Goal: Task Accomplishment & Management: Complete application form

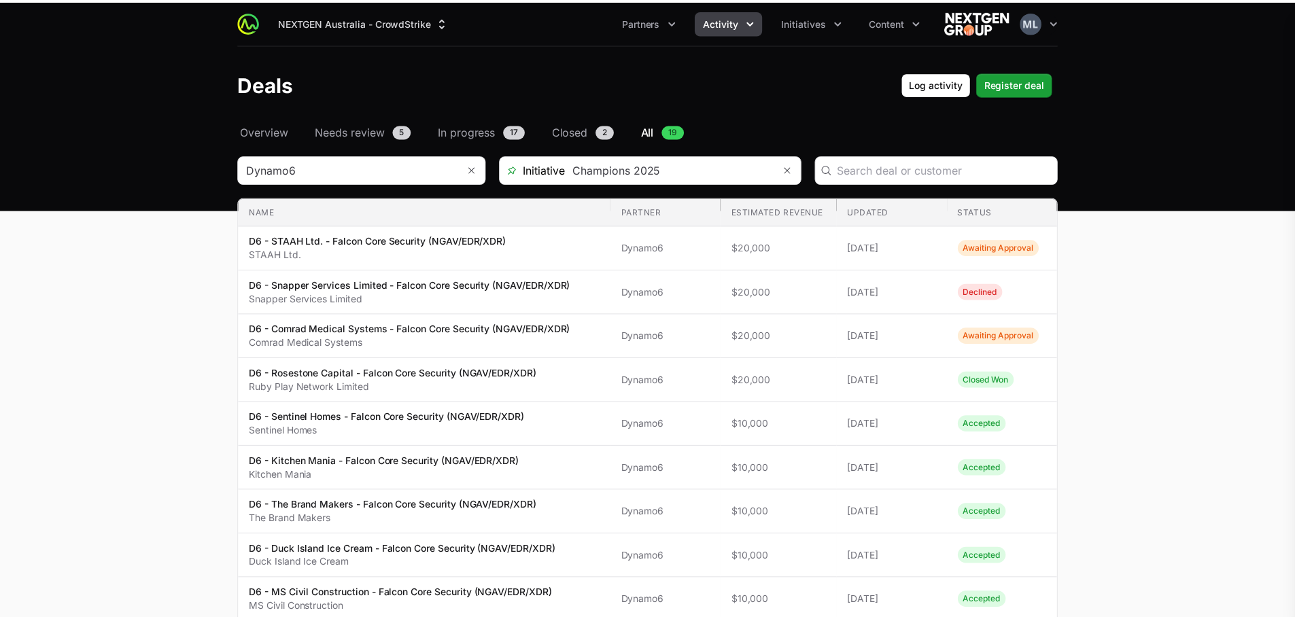
scroll to position [380, 0]
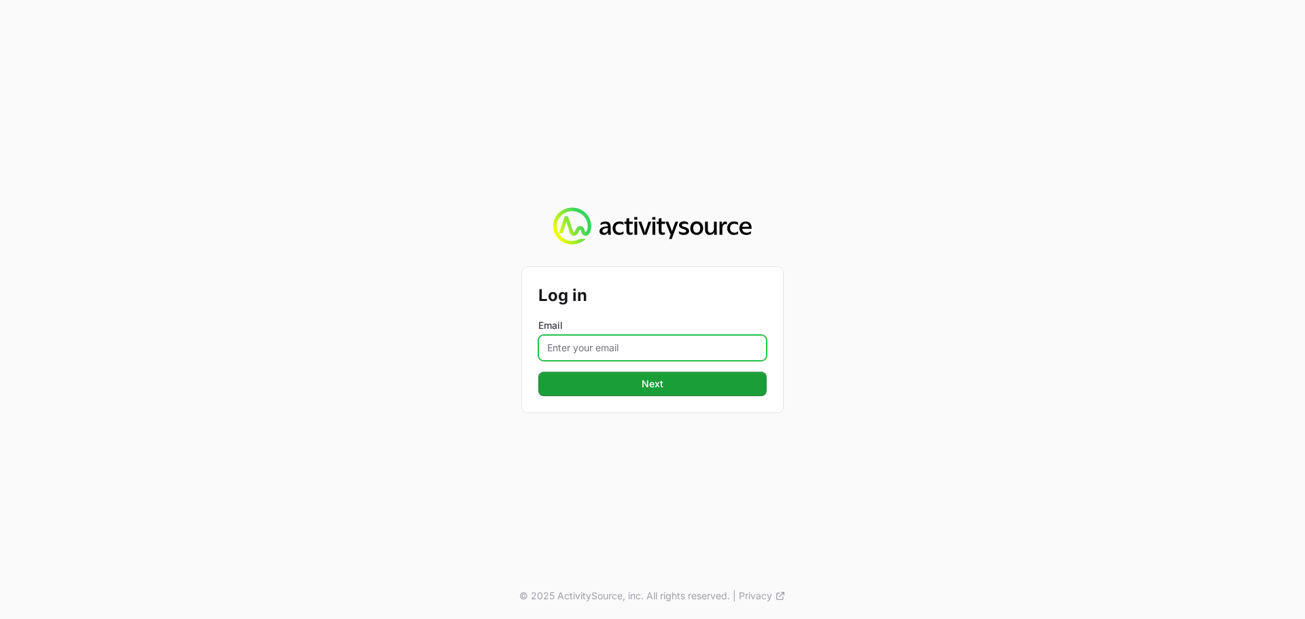
click at [579, 345] on input "Email" at bounding box center [653, 348] width 228 height 26
type input "Mustafa.larki@nextgen.group"
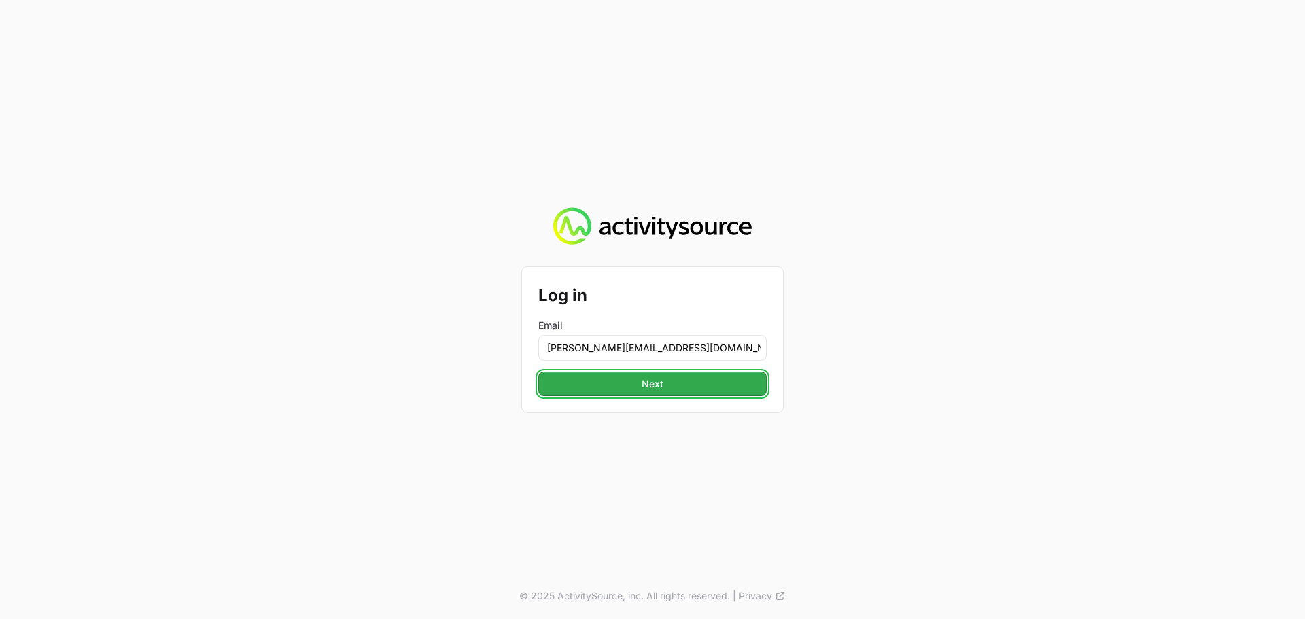
click at [674, 381] on button "Next" at bounding box center [653, 384] width 228 height 24
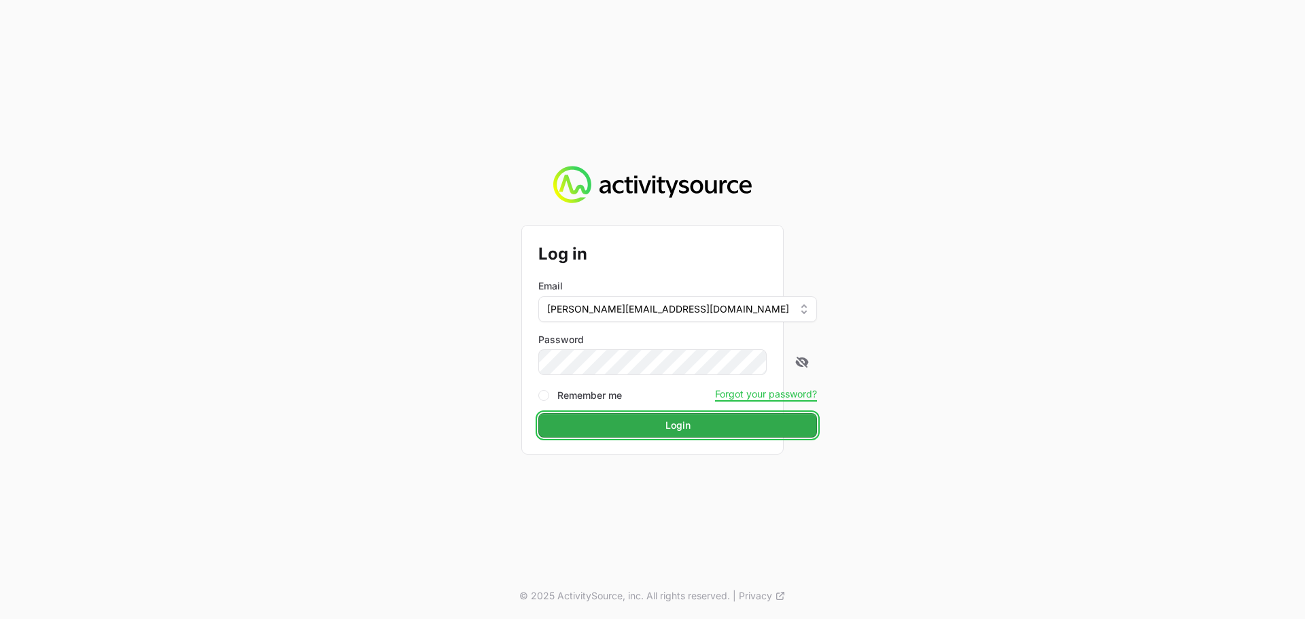
click at [632, 422] on button "Login" at bounding box center [678, 425] width 279 height 24
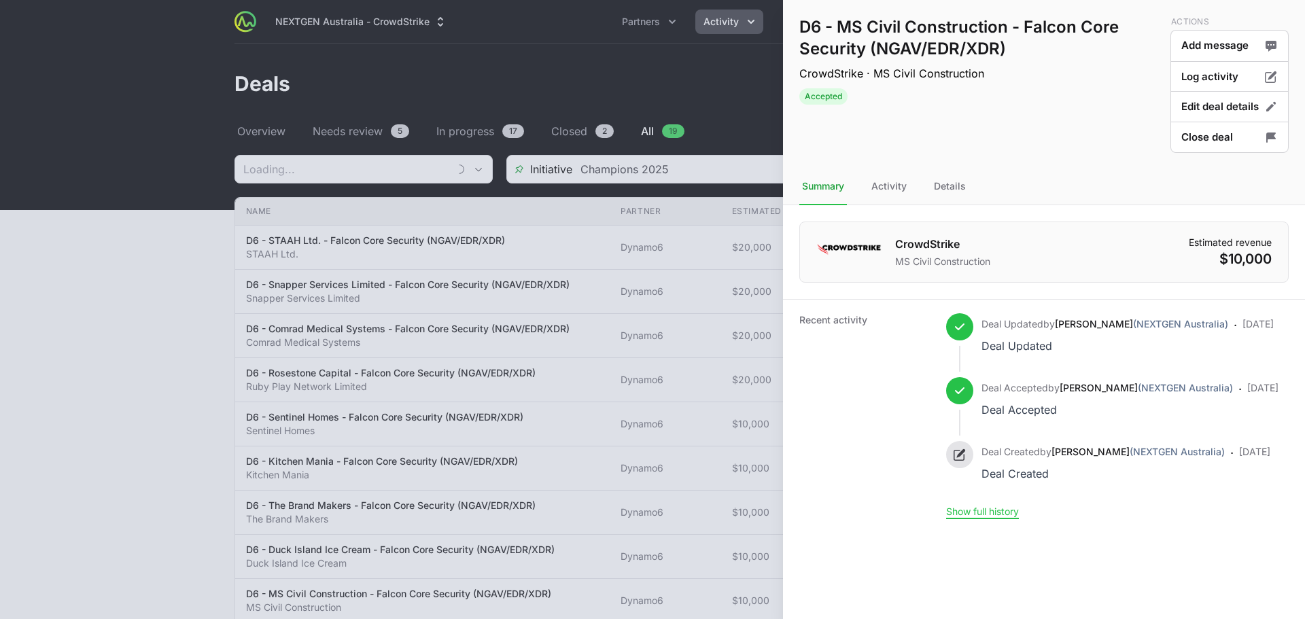
type input "Dynamo6"
click at [585, 96] on div at bounding box center [652, 309] width 1305 height 619
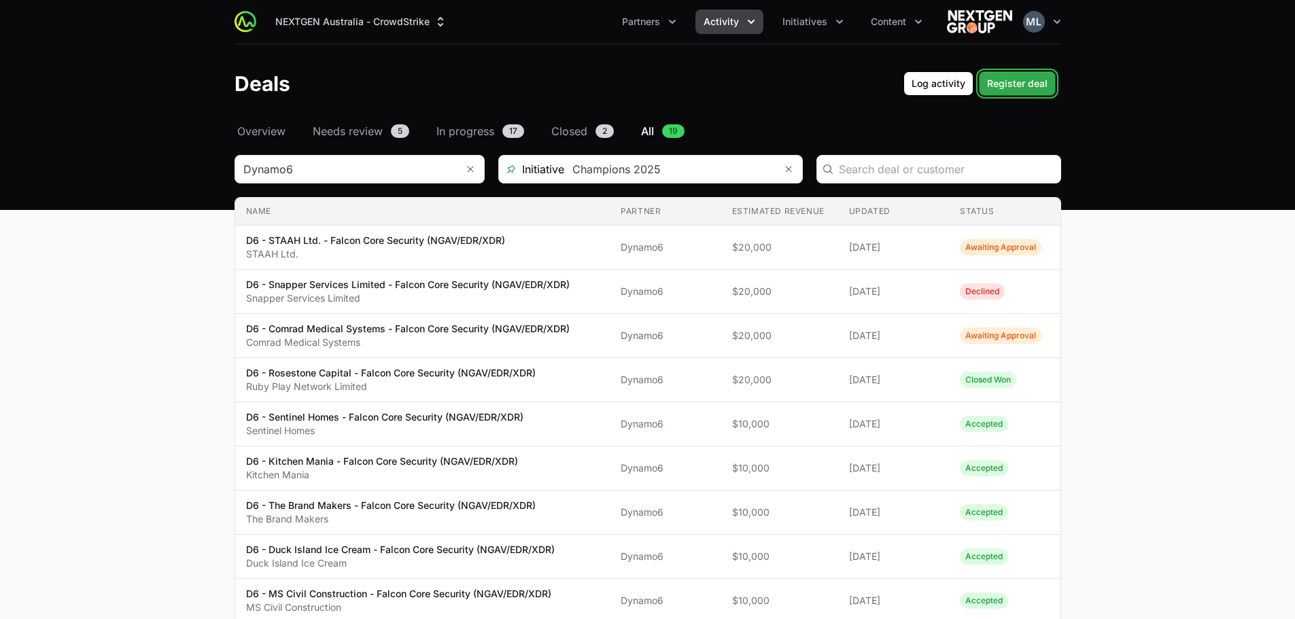
click at [1014, 73] on button "Register deal" at bounding box center [1017, 83] width 77 height 24
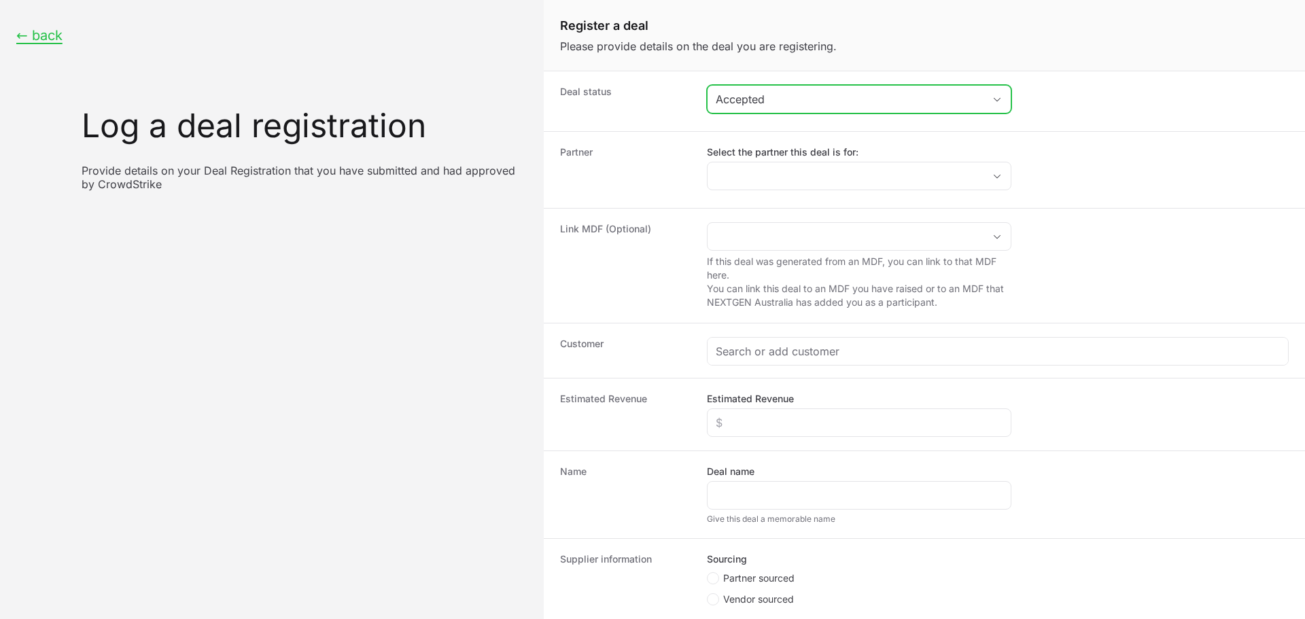
click at [778, 103] on div "Accepted" at bounding box center [850, 99] width 268 height 16
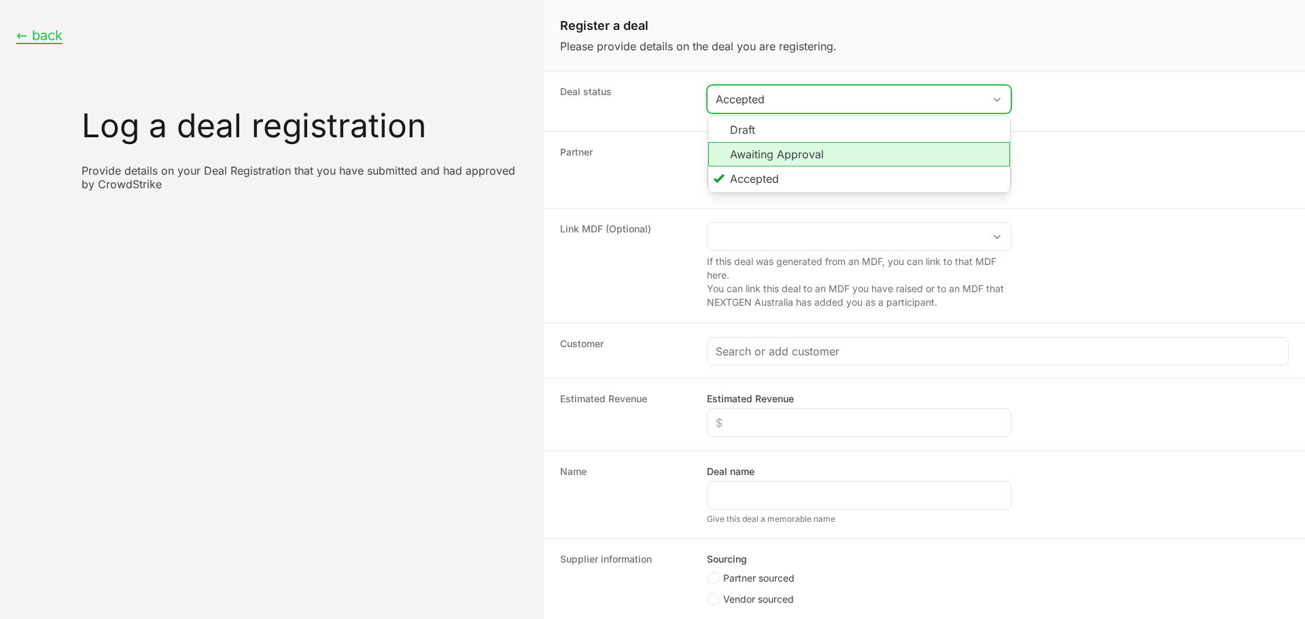
click at [782, 155] on li "Awaiting Approval" at bounding box center [859, 154] width 302 height 24
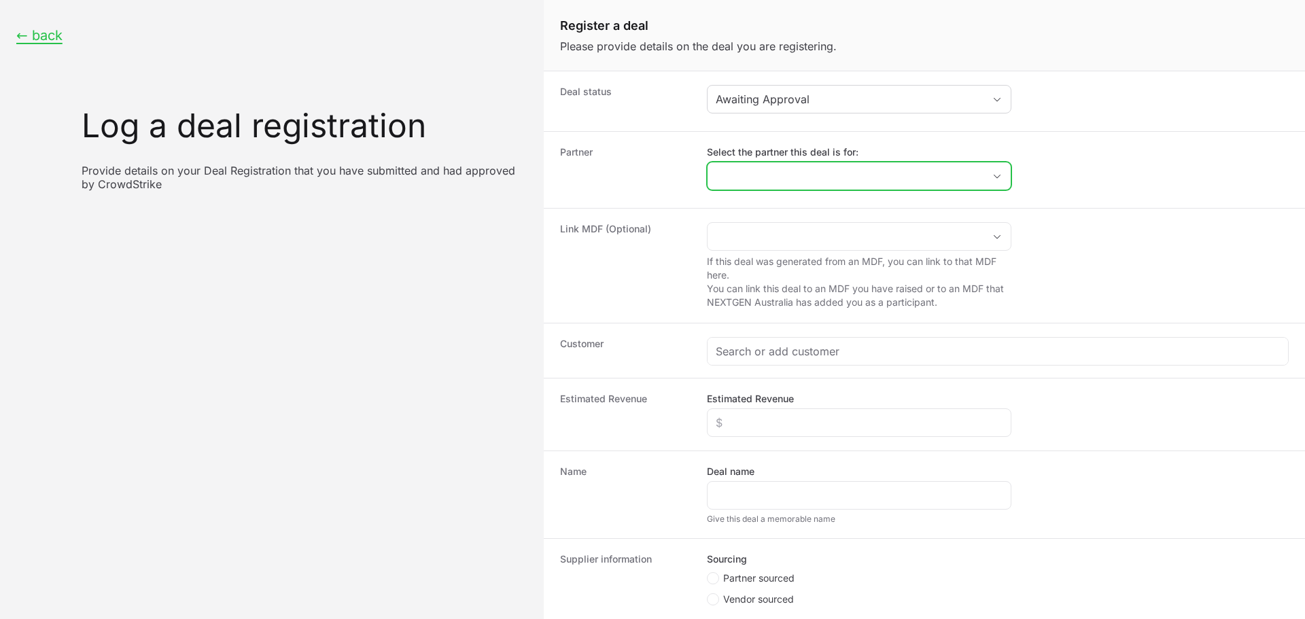
click at [777, 166] on input "Select the partner this deal is for:" at bounding box center [846, 176] width 276 height 27
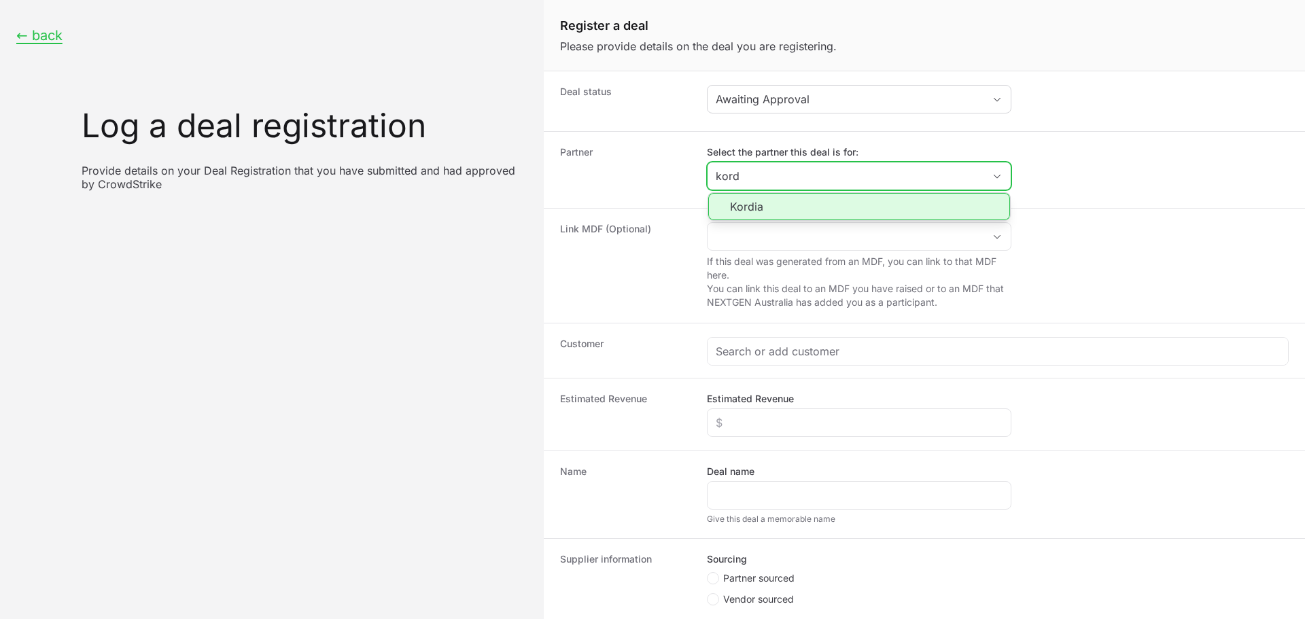
click at [842, 214] on li "Kordia" at bounding box center [859, 206] width 302 height 27
type input "Kordia"
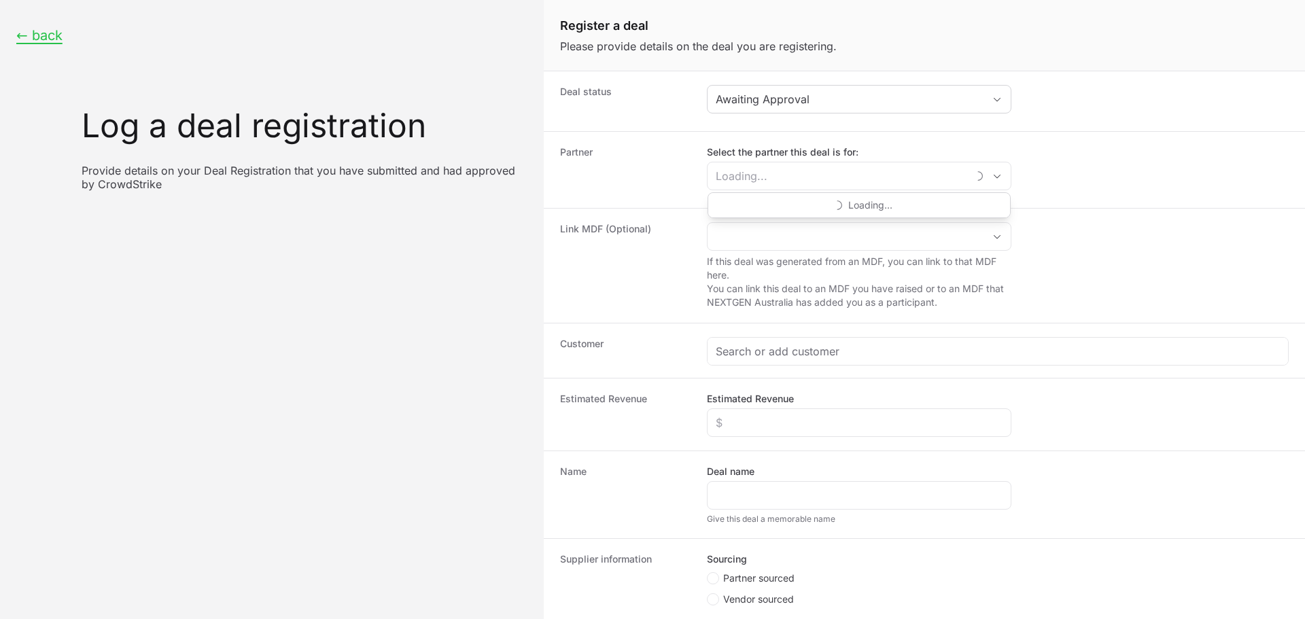
type input "Kordia"
click at [745, 370] on div "Customer" at bounding box center [925, 350] width 762 height 55
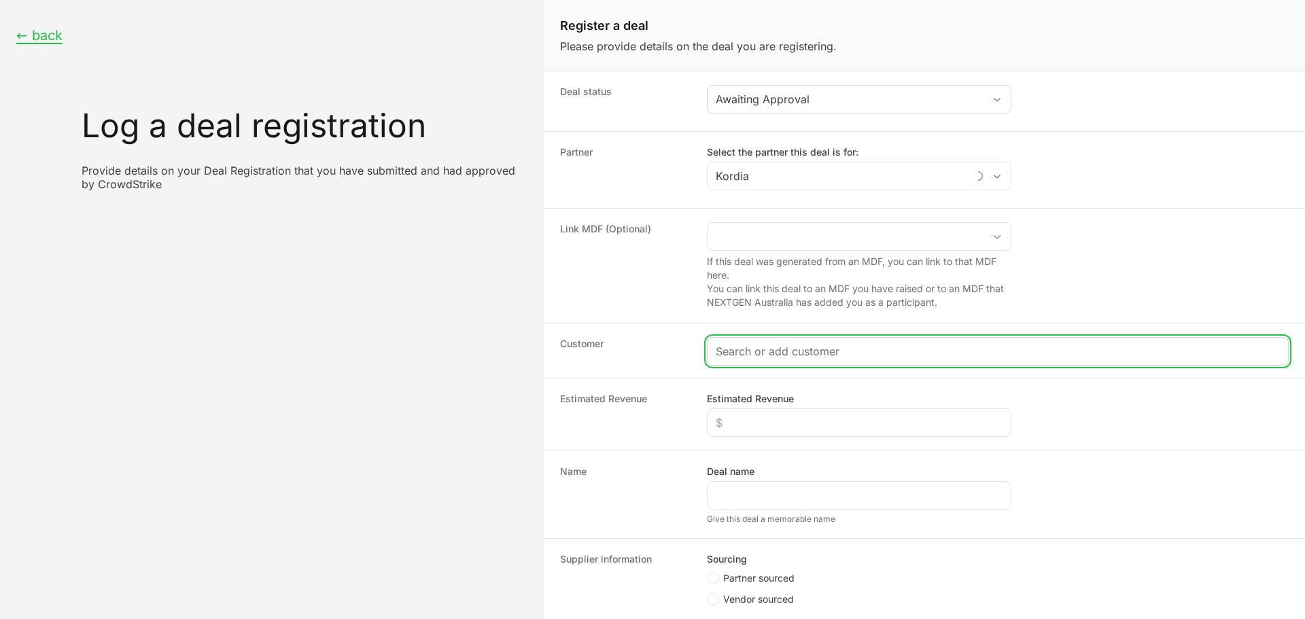
click at [749, 358] on input "Create activity form" at bounding box center [998, 351] width 564 height 16
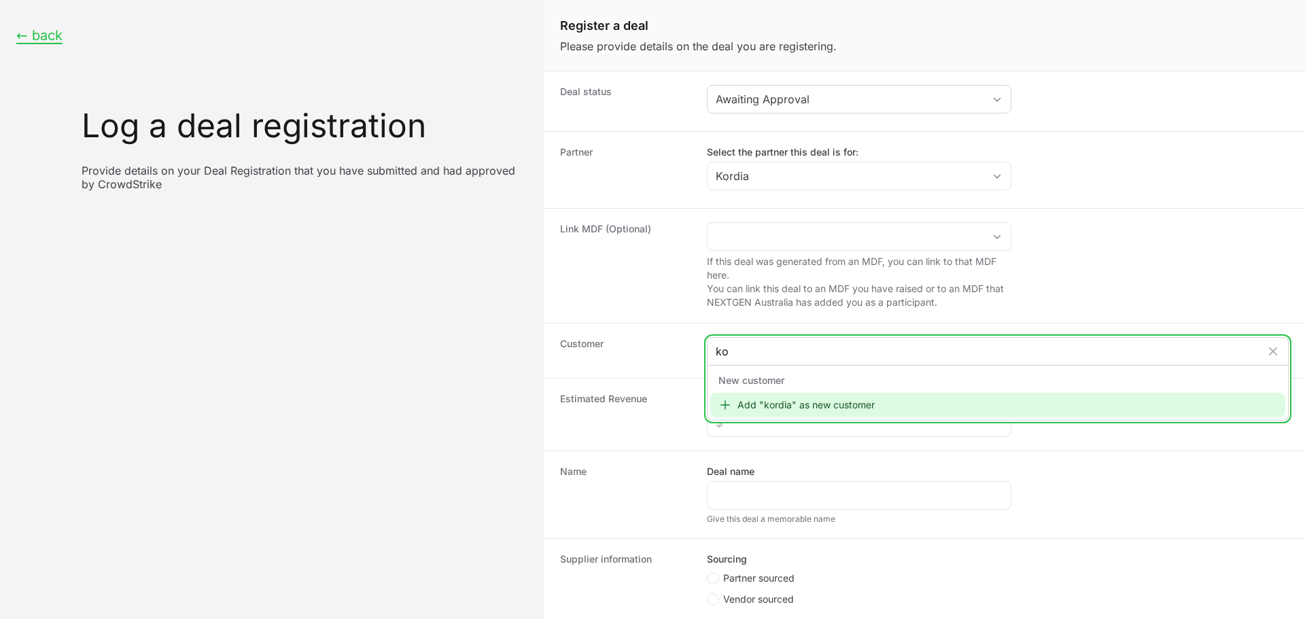
type input "k"
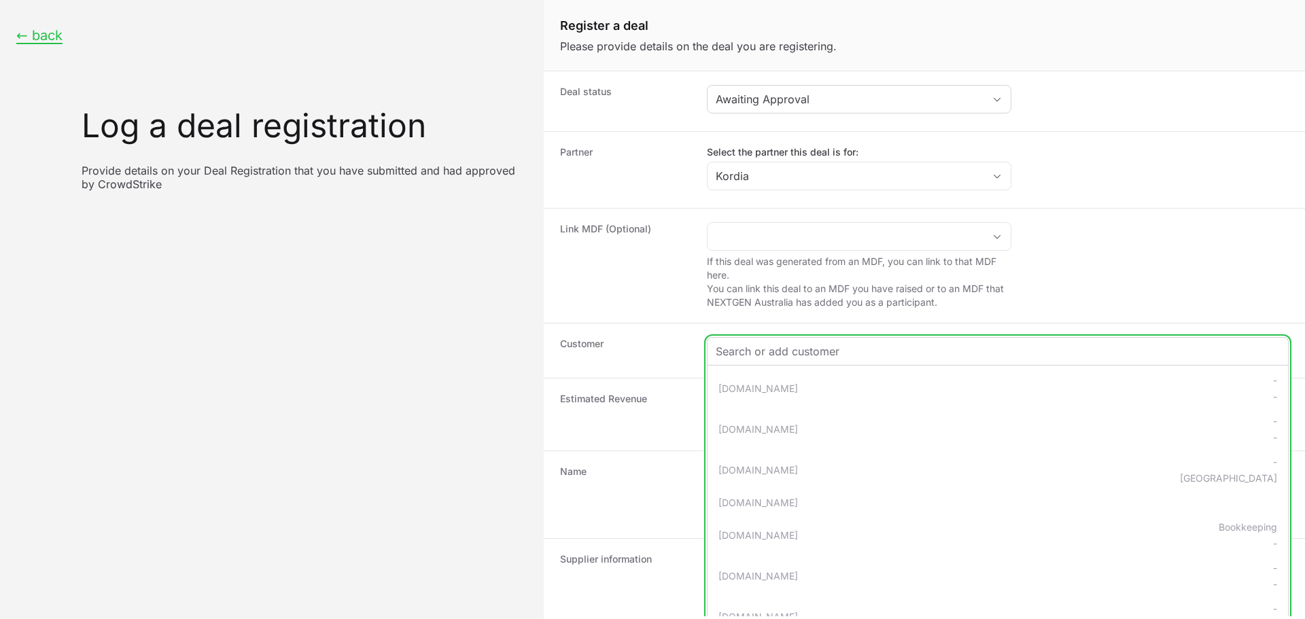
click at [748, 350] on input "Create activity form" at bounding box center [998, 351] width 564 height 16
paste input "www.sentientppm.com"
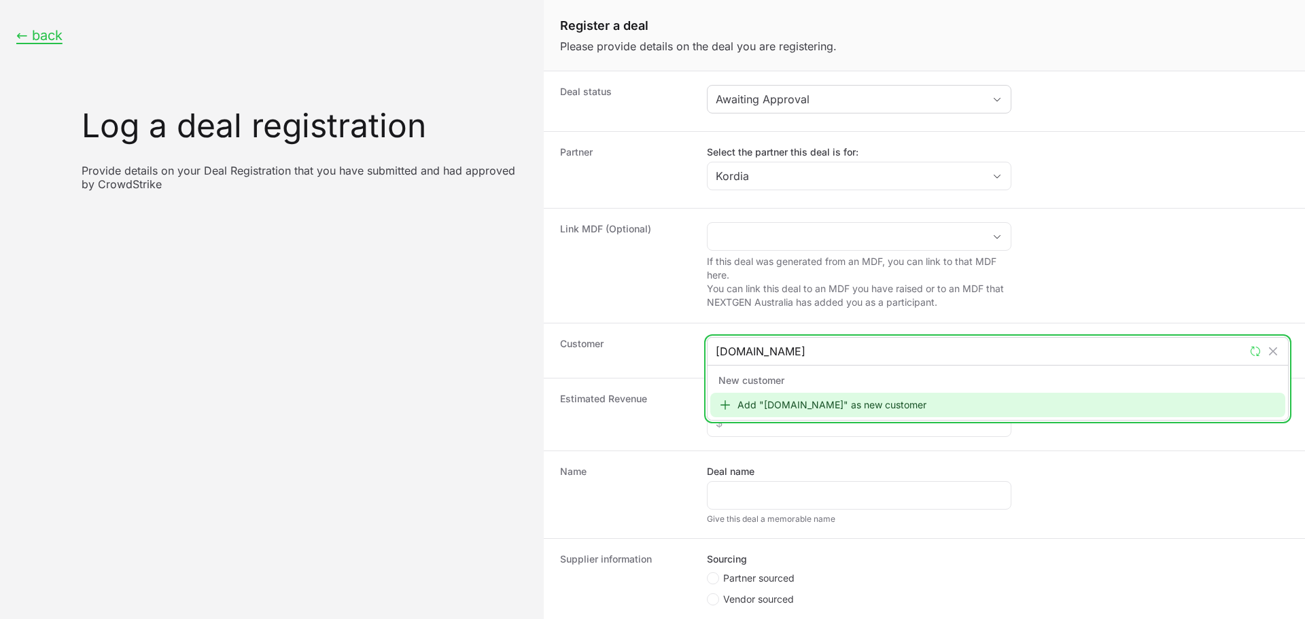
type input "www.sentientppm.com"
click at [783, 404] on div "Add "www.sentientppm.com" as new customer" at bounding box center [998, 405] width 575 height 24
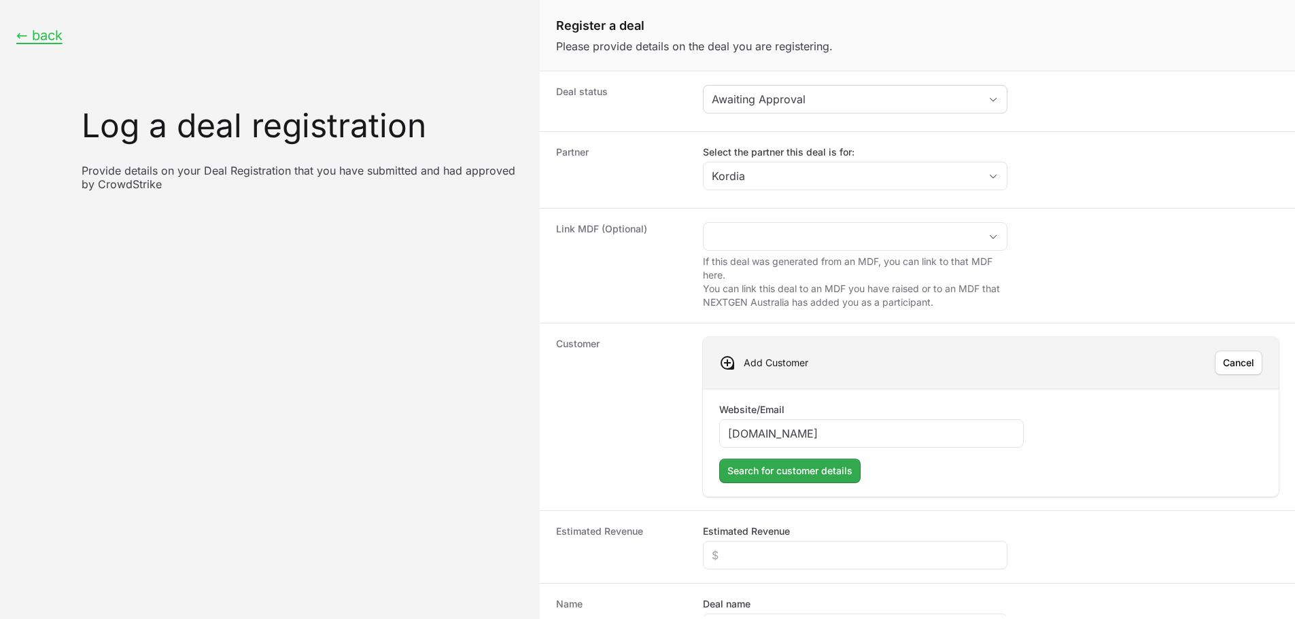
type input "www.sentientppm.com"
click at [777, 466] on span "Search for customer details" at bounding box center [790, 471] width 125 height 16
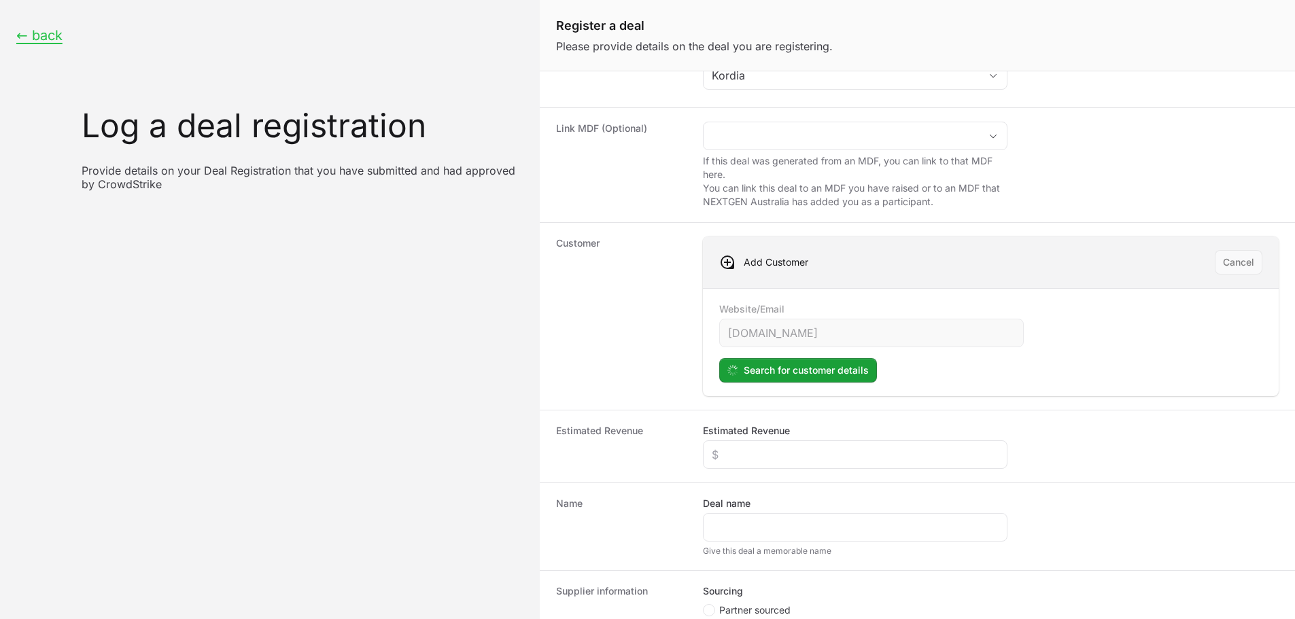
scroll to position [204, 0]
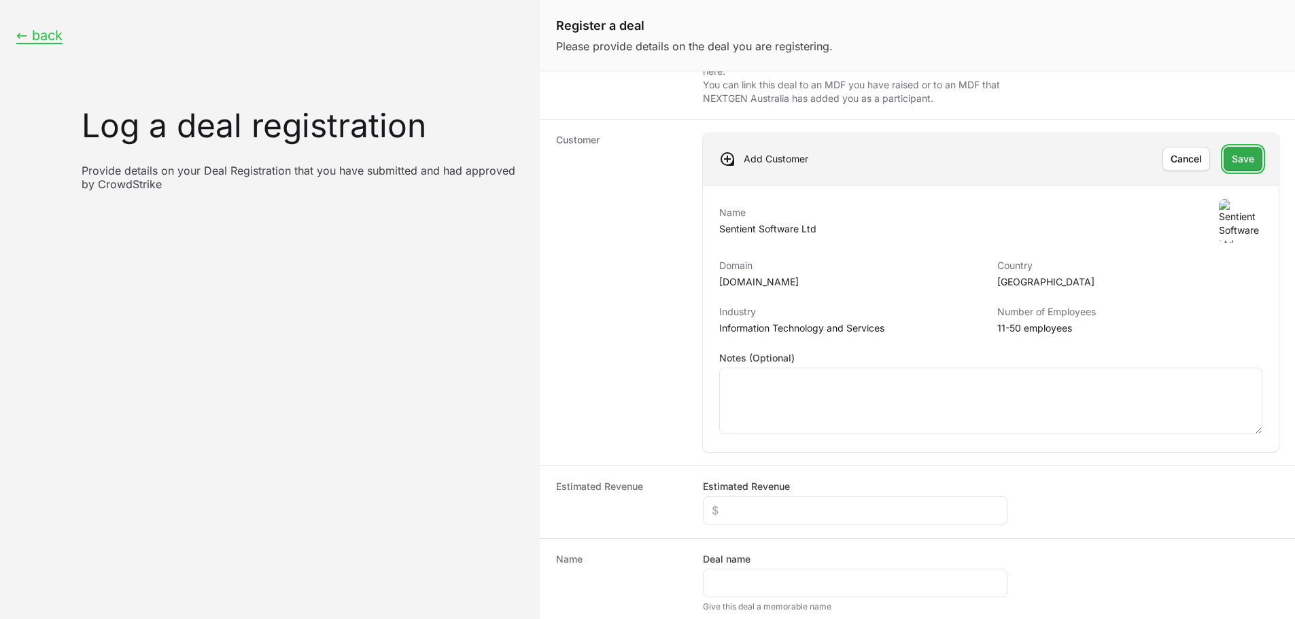
click at [1232, 158] on span "Save" at bounding box center [1243, 159] width 22 height 16
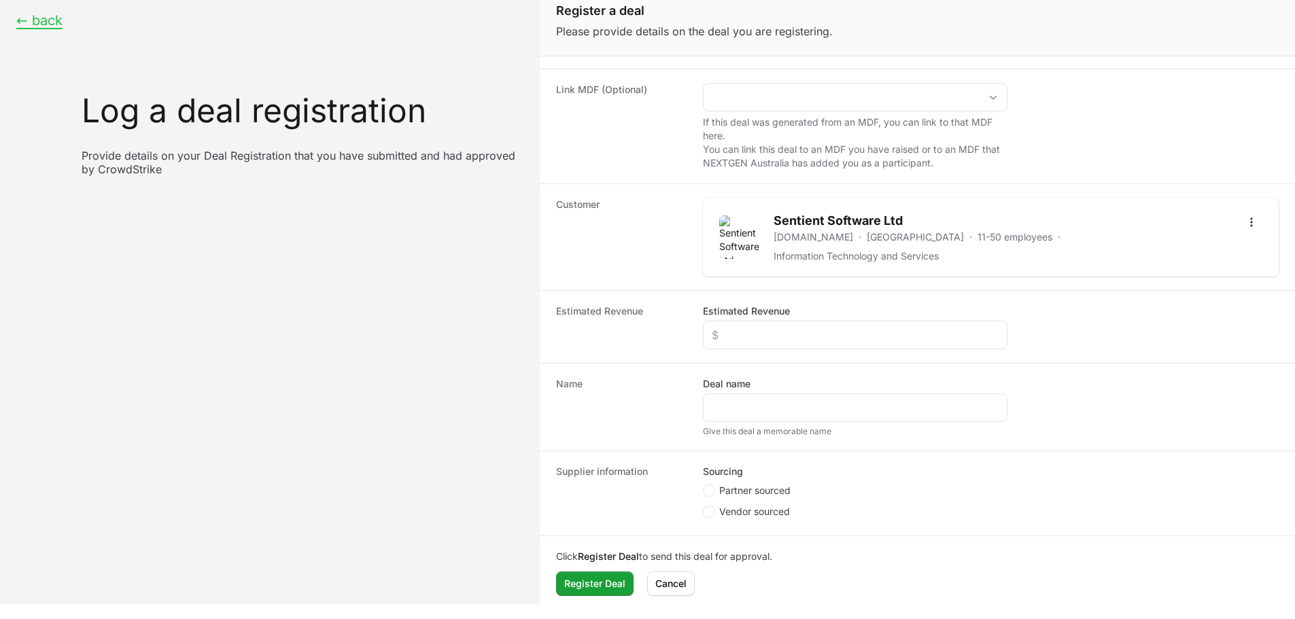
scroll to position [19, 0]
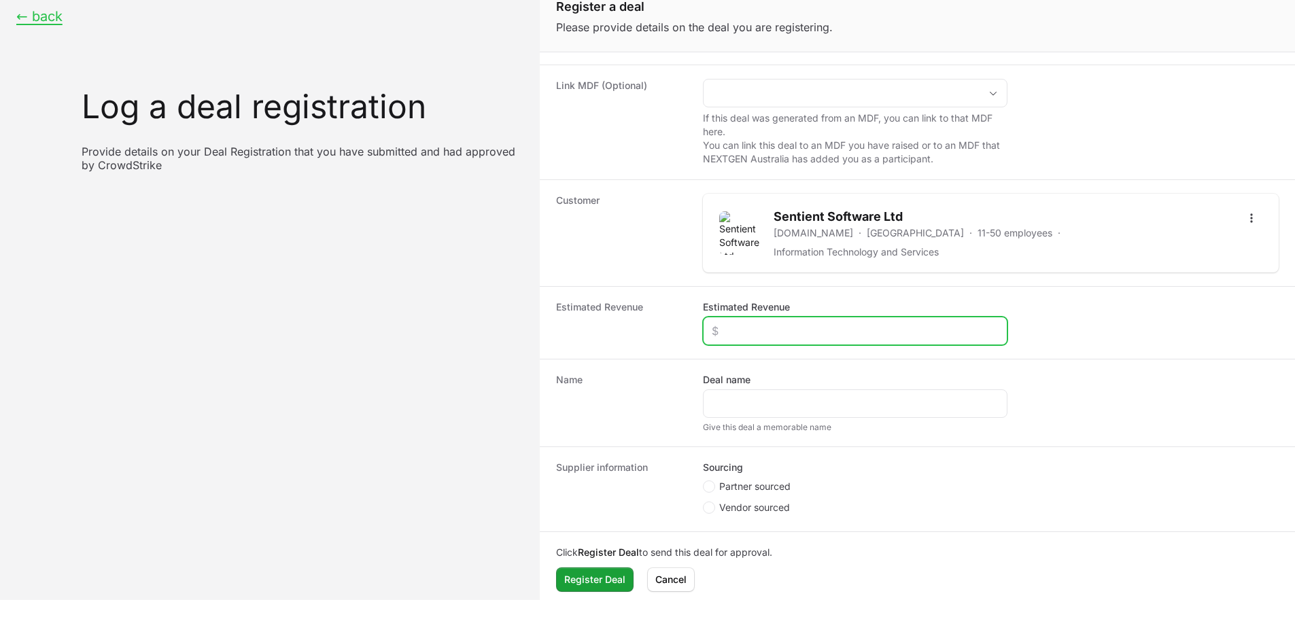
click at [737, 323] on input "Estimated Revenue" at bounding box center [855, 331] width 287 height 16
type input "$20,000"
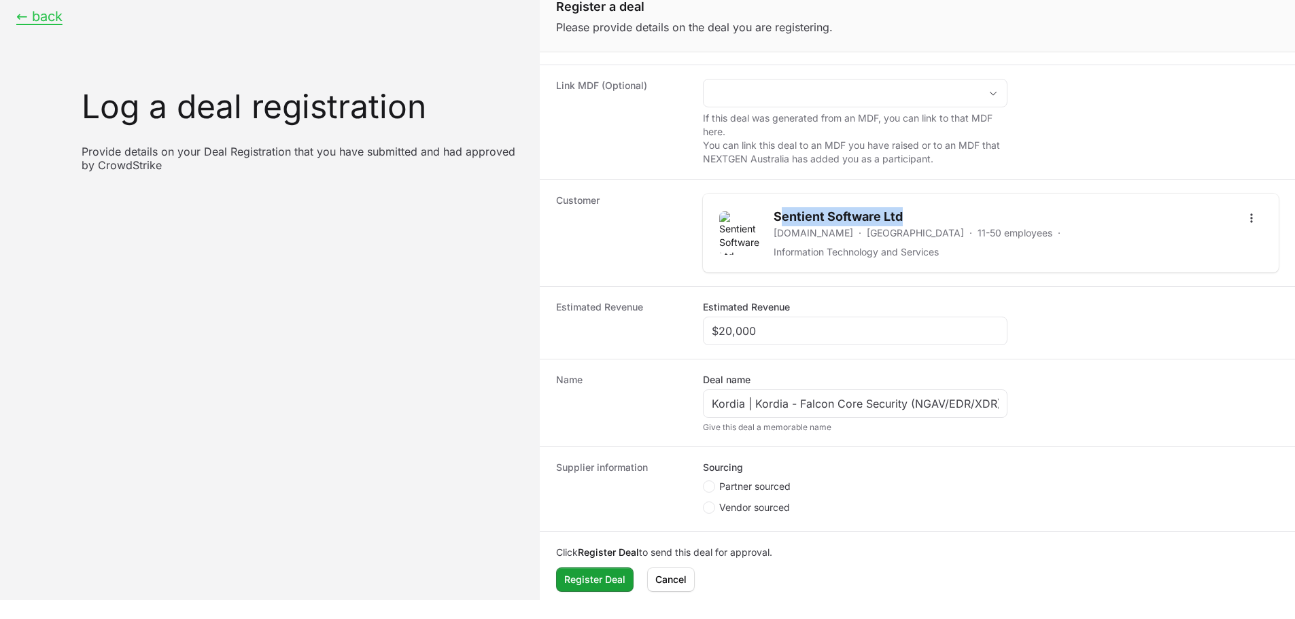
drag, startPoint x: 903, startPoint y: 218, endPoint x: 778, endPoint y: 223, distance: 125.2
click at [778, 223] on h2 "Sentient Software Ltd" at bounding box center [1002, 216] width 456 height 19
copy h2 "entient Software Ltd"
click at [778, 222] on h2 "Sentient Software Ltd" at bounding box center [1002, 216] width 456 height 19
drag, startPoint x: 775, startPoint y: 222, endPoint x: 919, endPoint y: 231, distance: 144.4
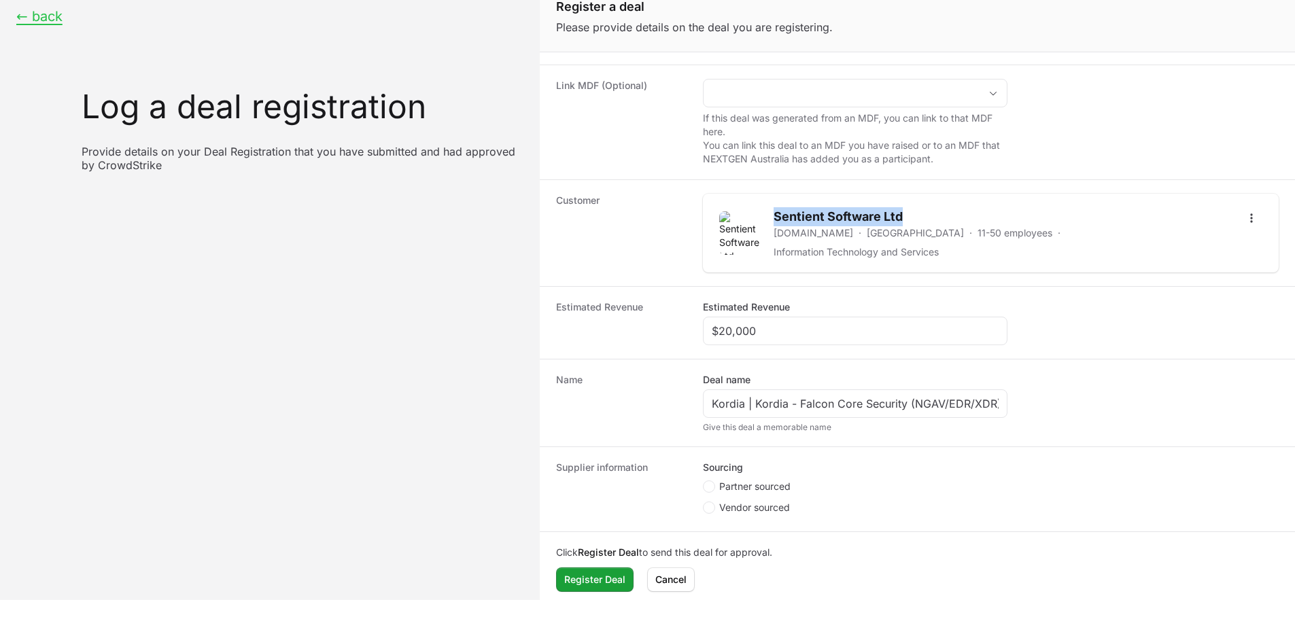
click at [919, 226] on h2 "Sentient Software Ltd" at bounding box center [1002, 216] width 456 height 19
copy h2 "Sentient Software Ltd"
click at [780, 390] on div "Kordia | Kordia - Falcon Core Security (NGAV/EDR/XDR)" at bounding box center [855, 404] width 305 height 29
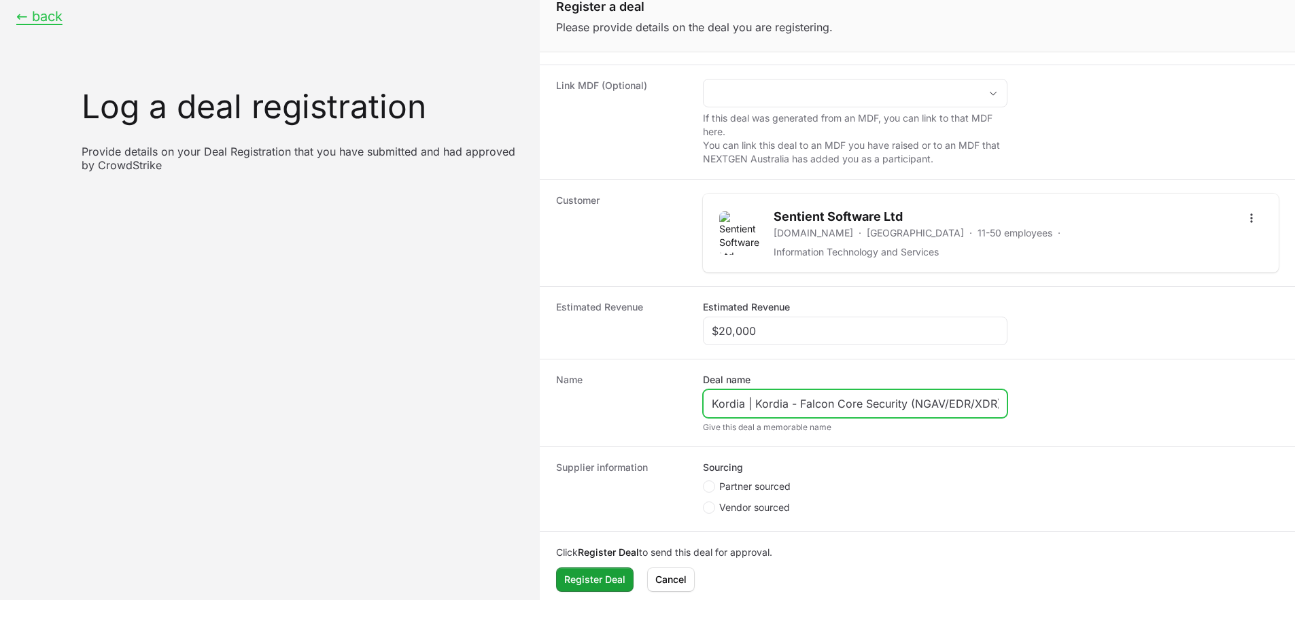
drag, startPoint x: 785, startPoint y: 396, endPoint x: 754, endPoint y: 392, distance: 30.8
click at [754, 396] on input "Kordia | Kordia - Falcon Core Security (NGAV/EDR/XDR)" at bounding box center [855, 404] width 287 height 16
paste input "Sentient Software Ltd"
type input "Kordia | Sentient Software Ltd - Falcon Core Security (NGAV/EDR/XDR)"
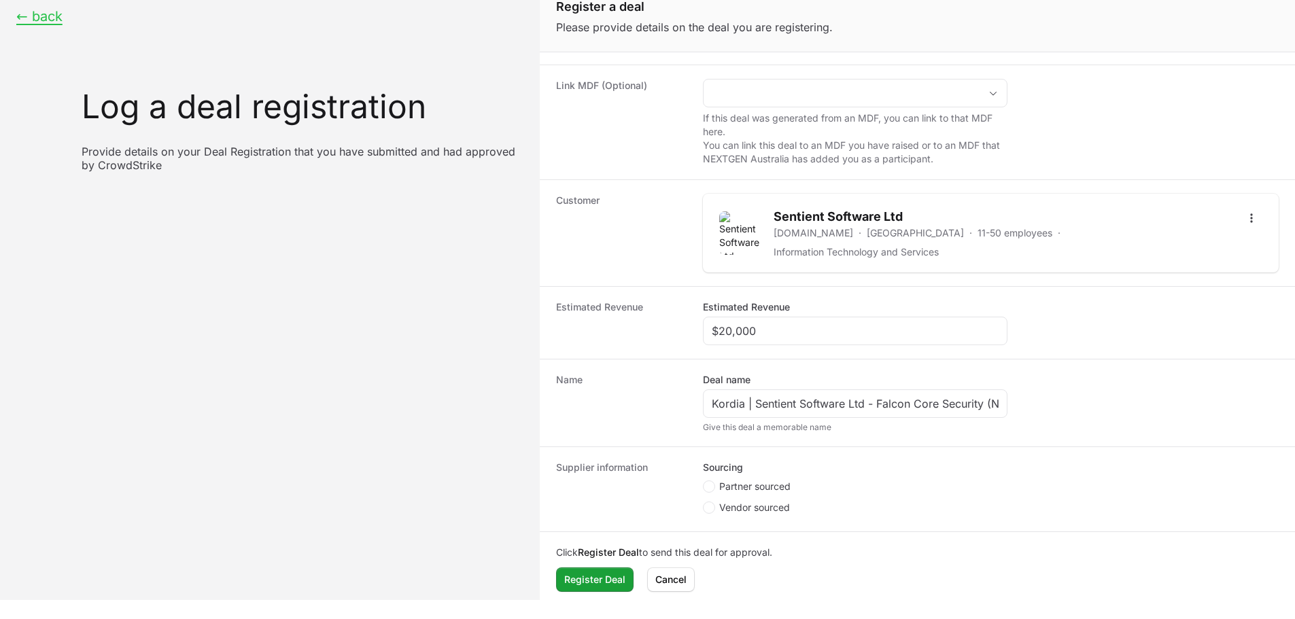
click at [753, 480] on span "Partner sourced" at bounding box center [754, 487] width 71 height 14
click at [741, 480] on span "Partner sourced" at bounding box center [754, 487] width 71 height 14
click at [704, 605] on input "Partner sourced" at bounding box center [703, 605] width 1 height 1
radio input "true"
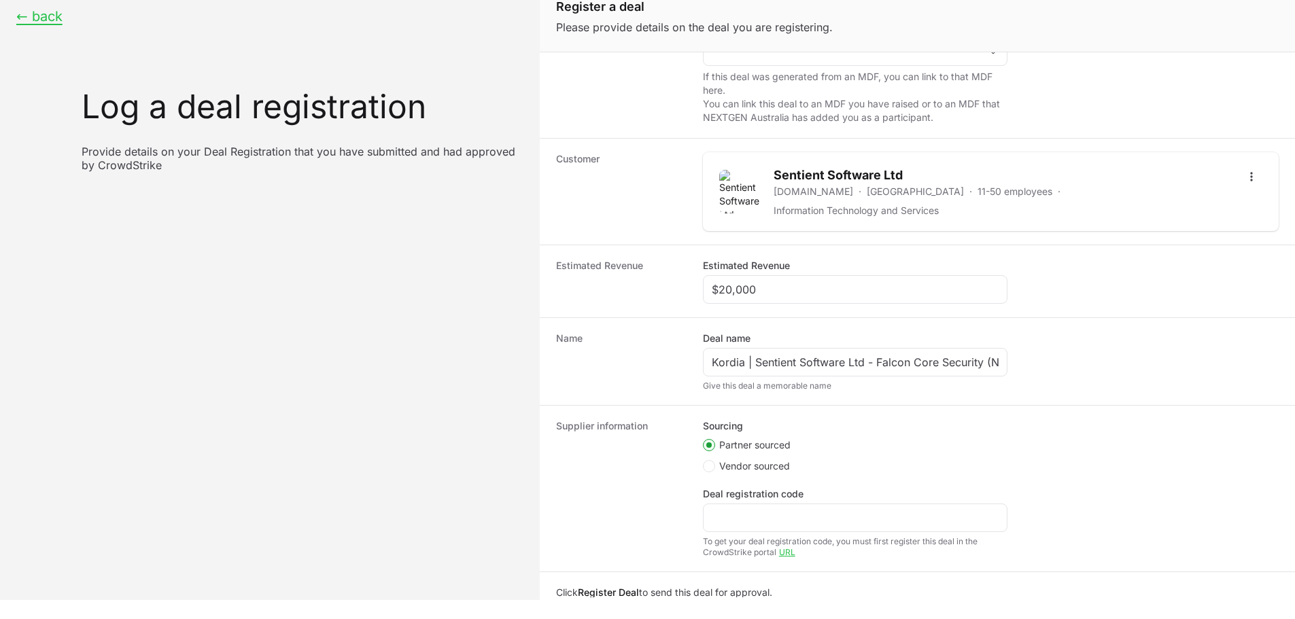
scroll to position [206, 0]
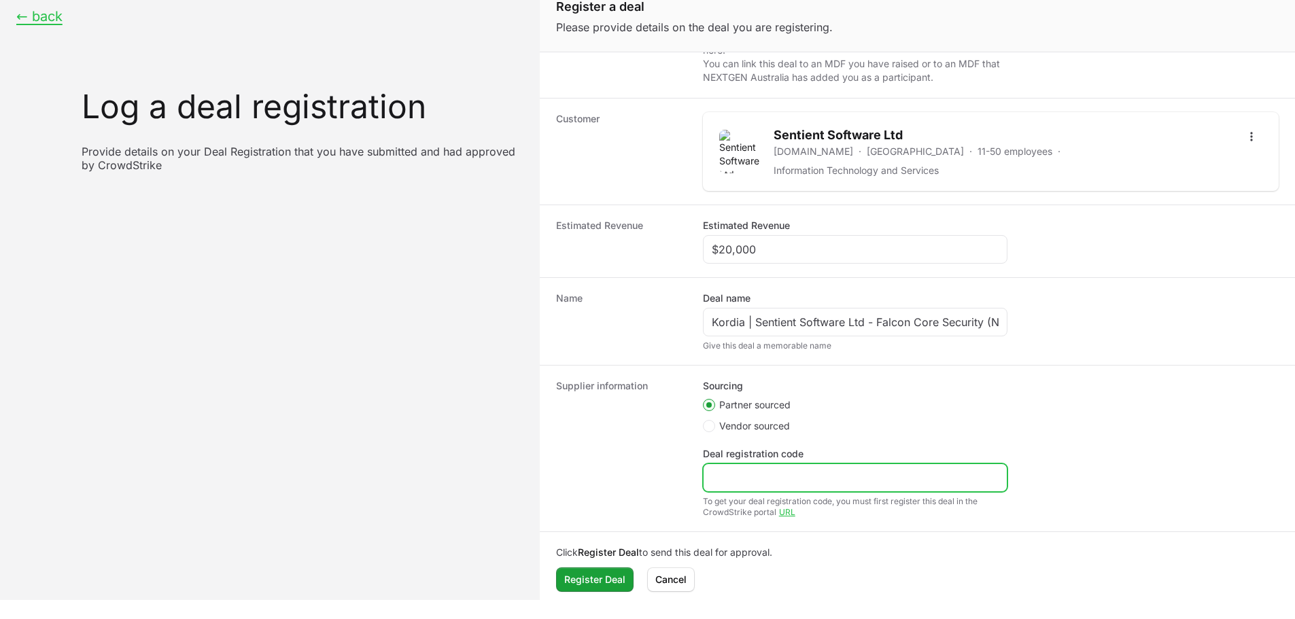
click at [766, 470] on input "Deal registration code" at bounding box center [855, 478] width 287 height 16
paste input "DR-da858b2"
type input "DR-da858b22"
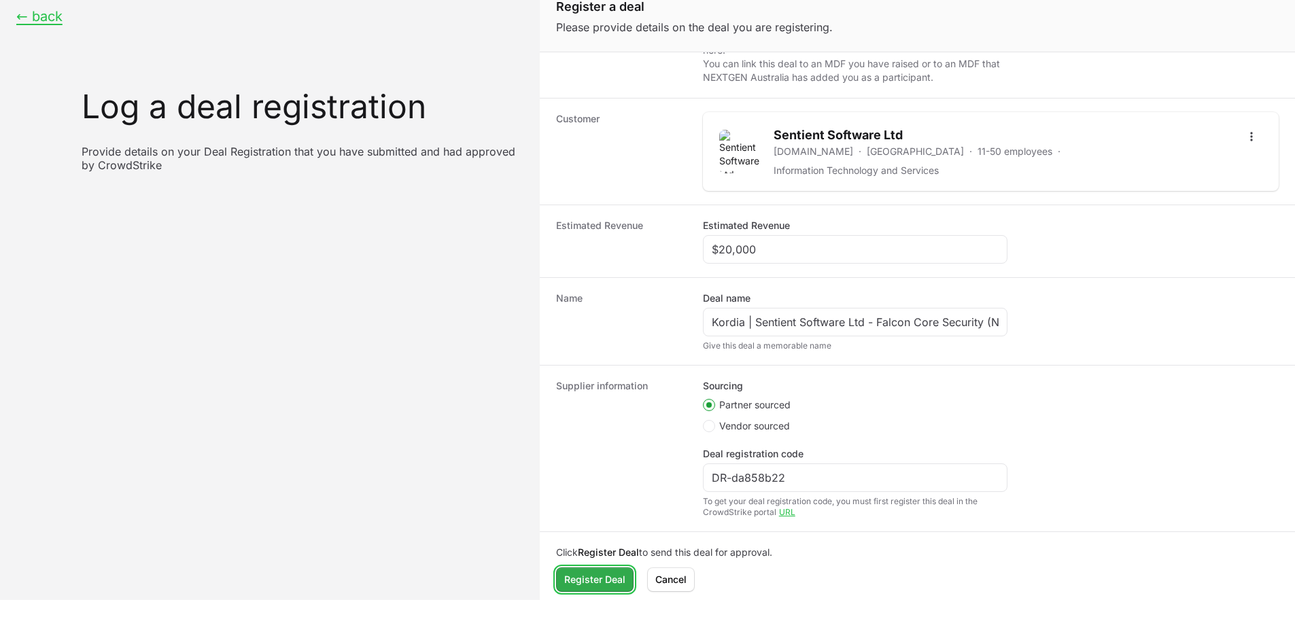
click at [608, 575] on span "Register Deal" at bounding box center [594, 580] width 61 height 16
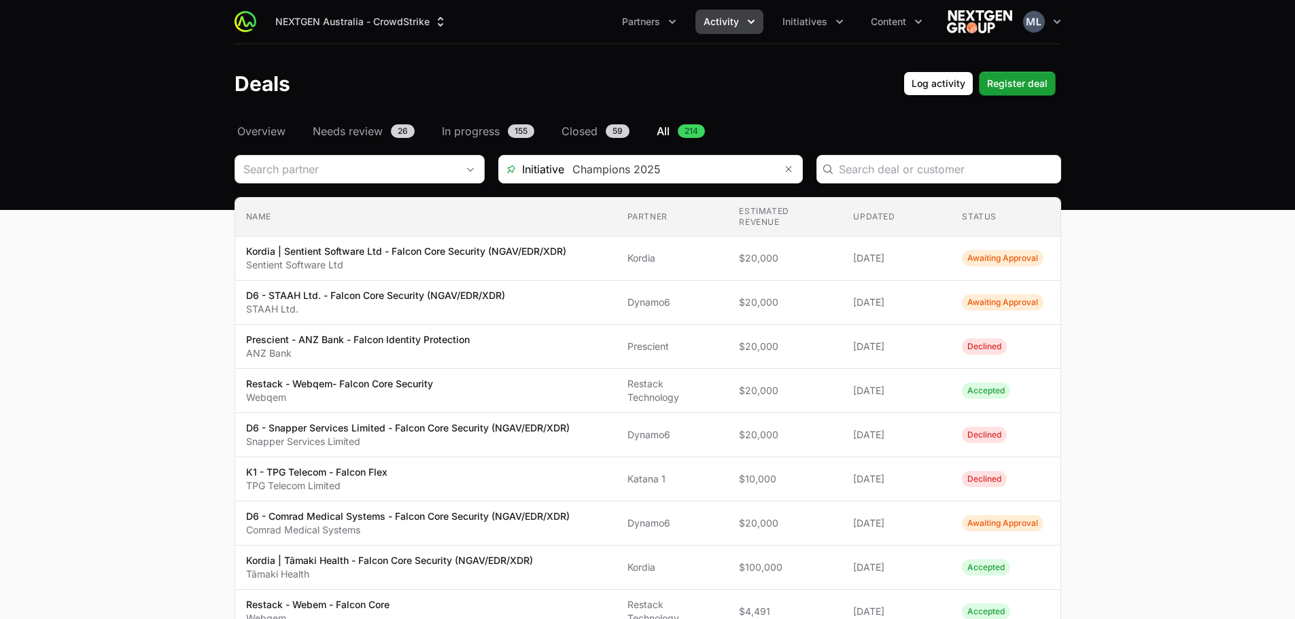
click at [337, 183] on div "Deals Filters" at bounding box center [360, 169] width 250 height 29
click at [341, 176] on input "Deals Filters" at bounding box center [346, 169] width 222 height 27
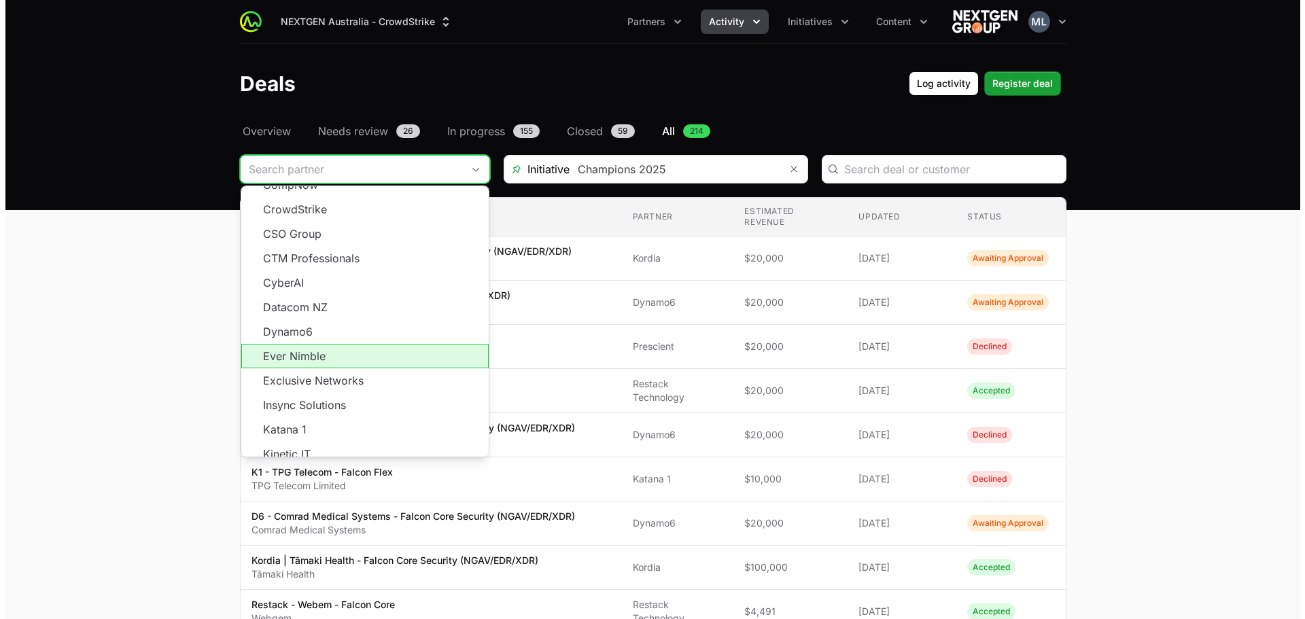
scroll to position [204, 0]
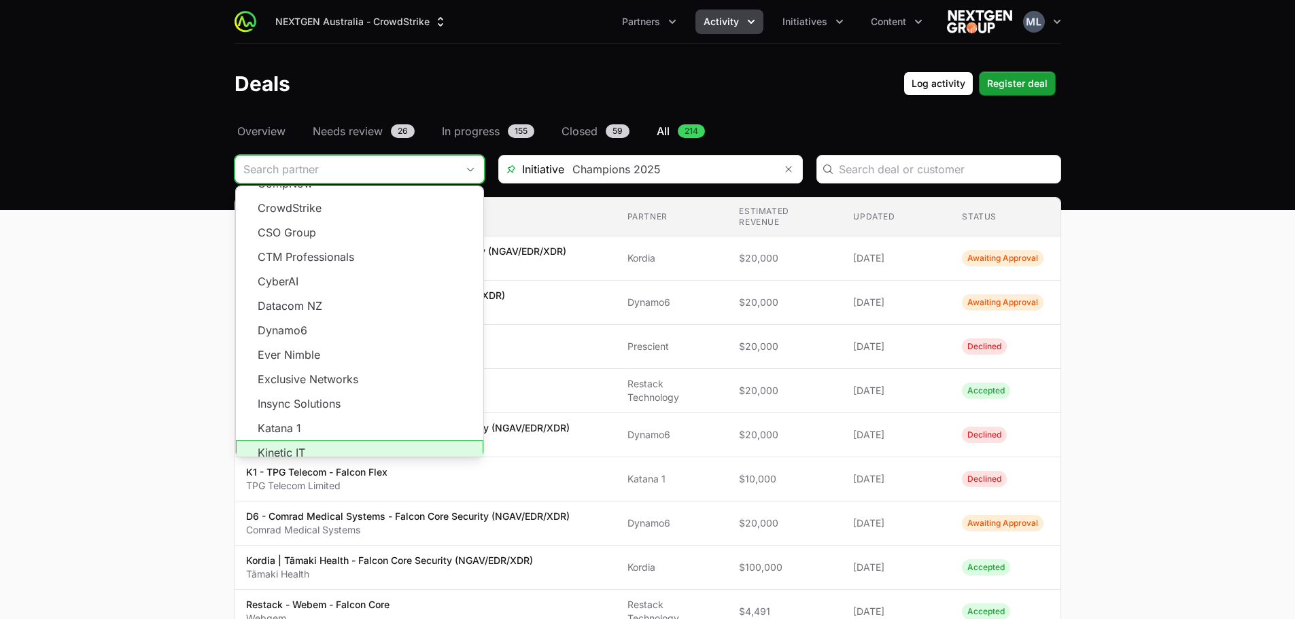
click at [286, 441] on li "Kinetic IT" at bounding box center [359, 453] width 247 height 24
type input "Kinetic IT"
